Goal: Navigation & Orientation: Find specific page/section

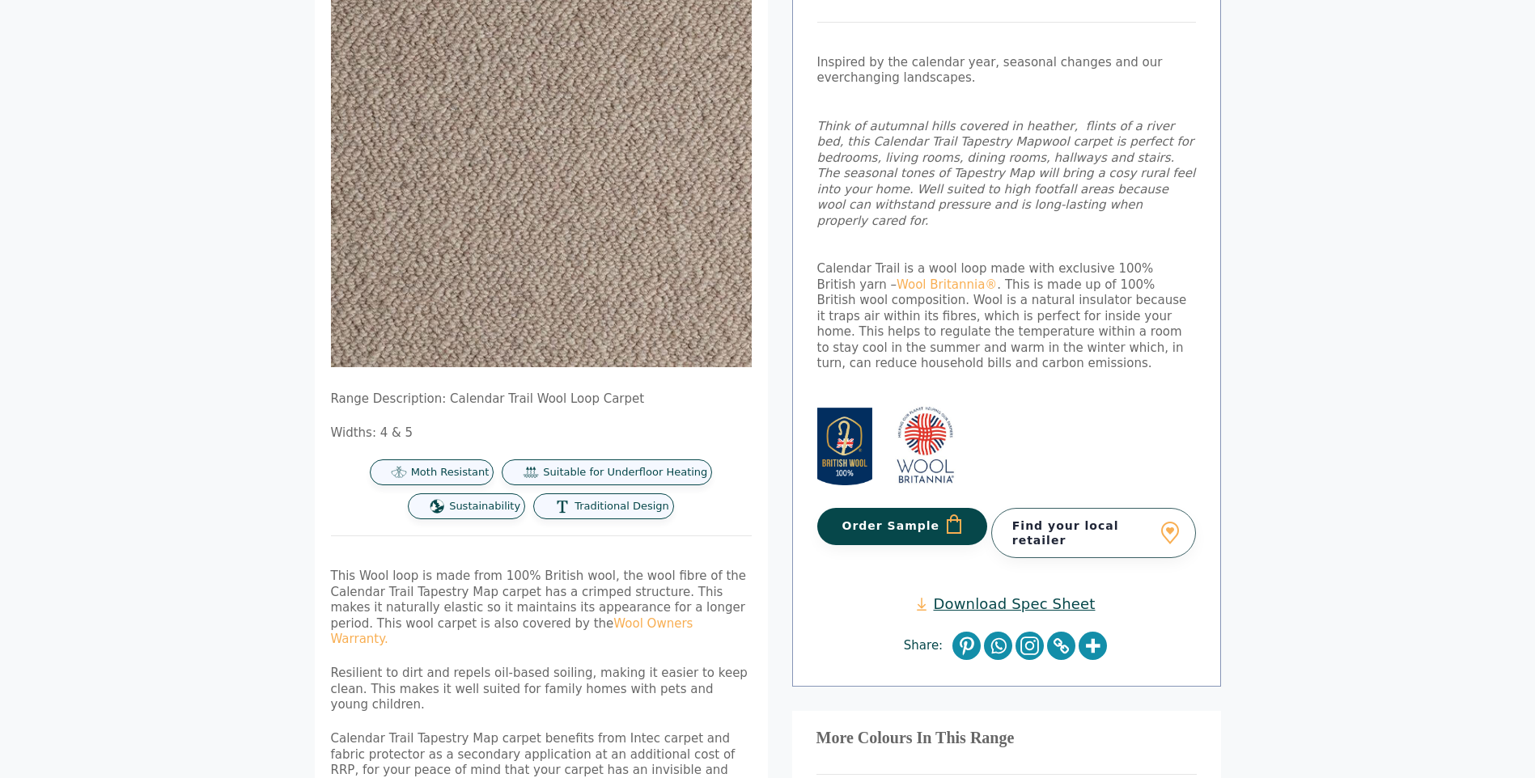
scroll to position [162, 0]
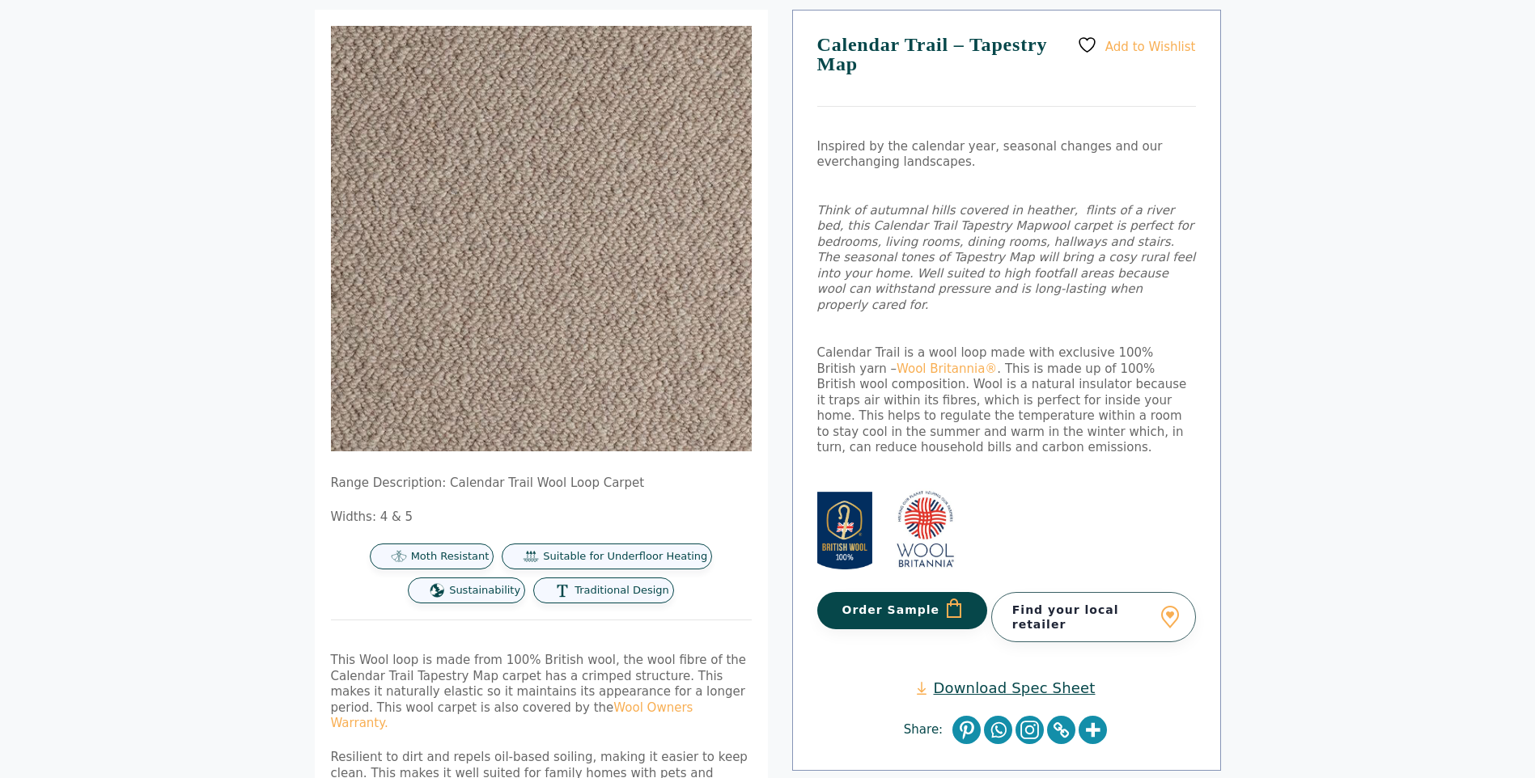
click at [1030, 679] on link "Download Spec Sheet" at bounding box center [1006, 688] width 178 height 19
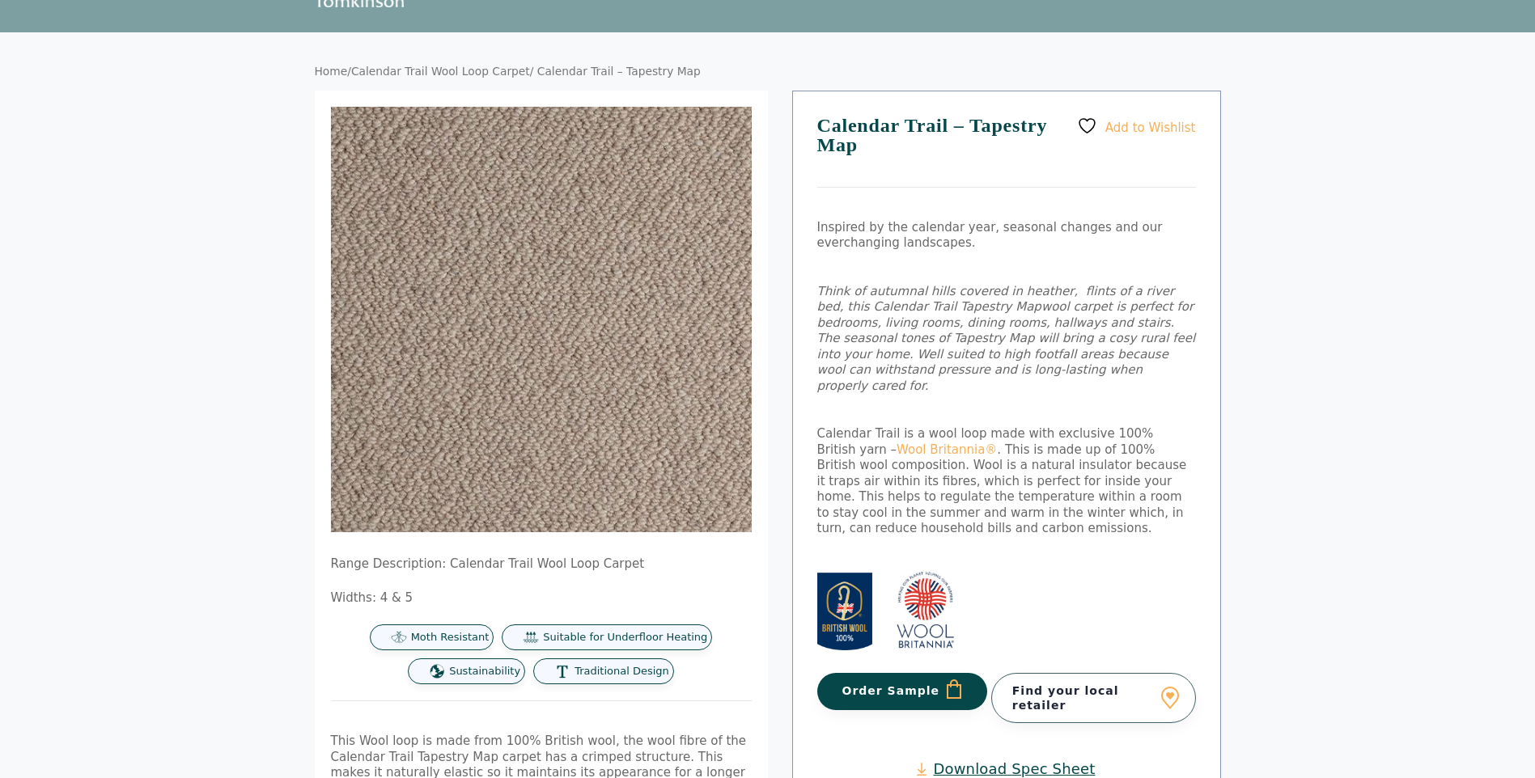
scroll to position [0, 0]
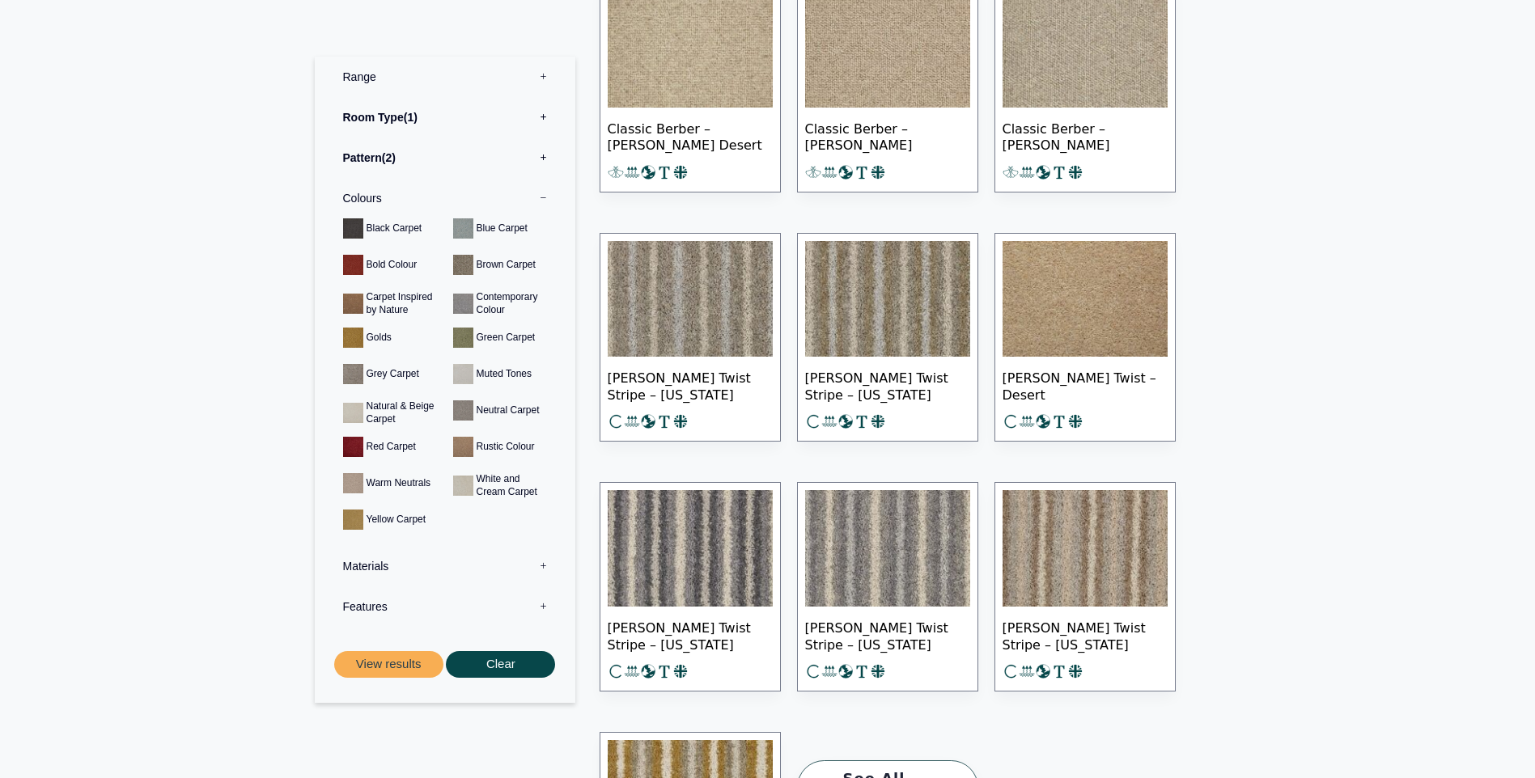
scroll to position [21691, 0]
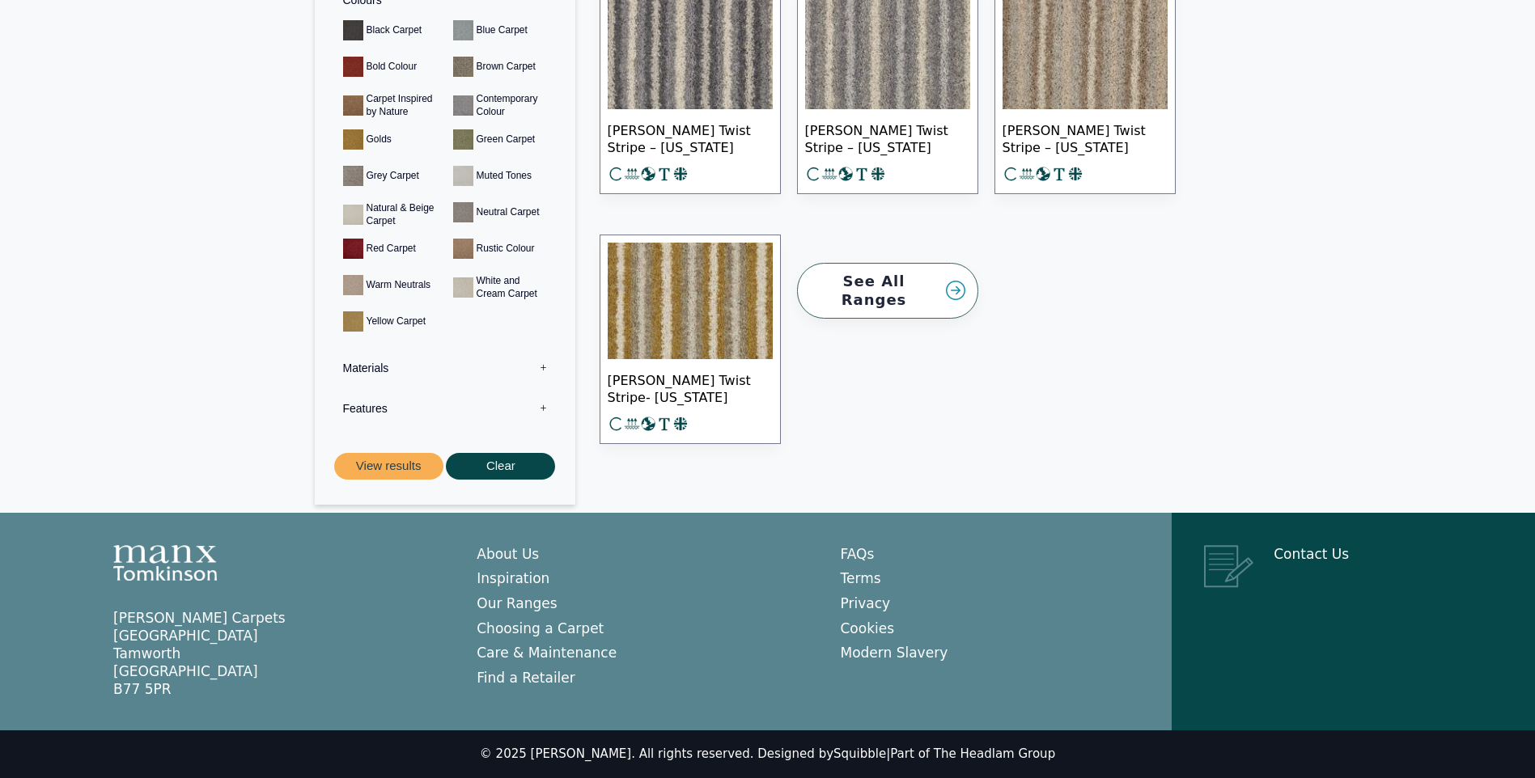
click at [936, 283] on link "See All Ranges" at bounding box center [887, 291] width 181 height 56
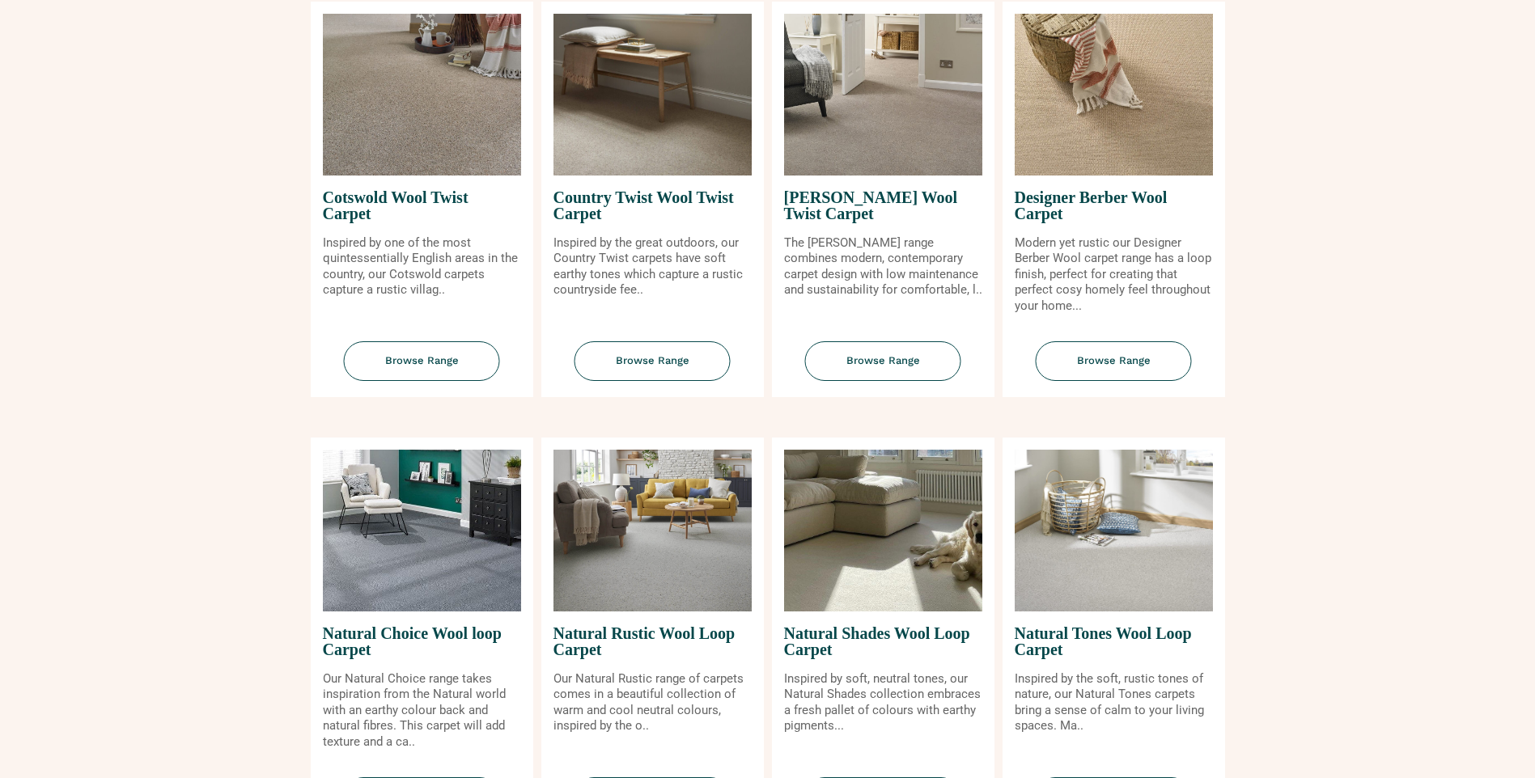
scroll to position [728, 0]
